Goal: Find specific page/section: Find specific page/section

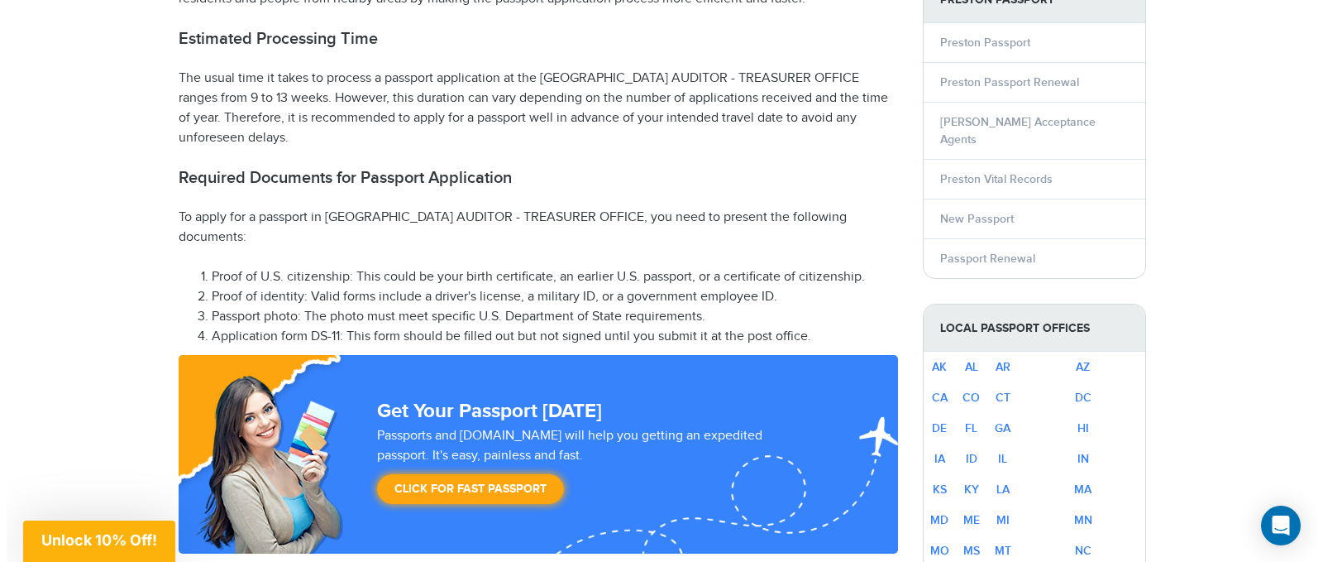
scroll to position [744, 0]
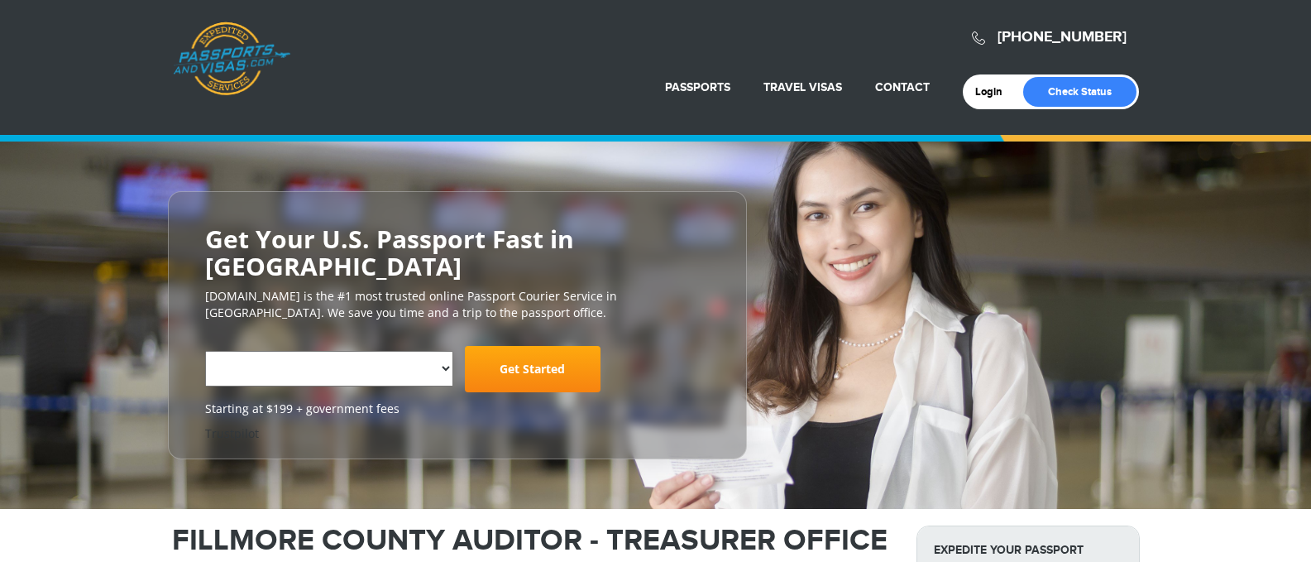
select select "**********"
click at [319, 225] on h2 "Get Your U.S. Passport Fast in [GEOGRAPHIC_DATA]" at bounding box center [457, 252] width 504 height 55
click at [318, 225] on h2 "Get Your U.S. Passport Fast in [GEOGRAPHIC_DATA]" at bounding box center [457, 252] width 504 height 55
